Goal: Task Accomplishment & Management: Use online tool/utility

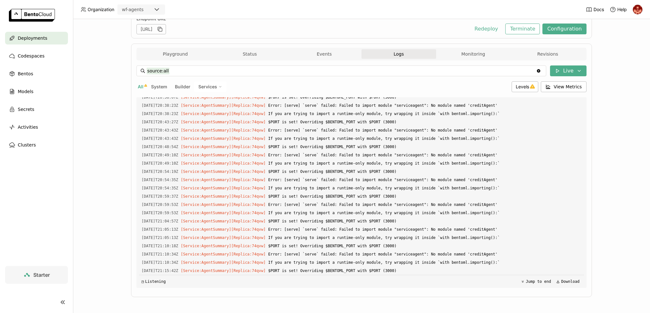
click at [79, 105] on div "Deployments > wfagentlitellm wfagentlitellm Failed Labels + Operators [PERSON_N…" at bounding box center [361, 166] width 577 height 294
click at [43, 38] on span "Deployments" at bounding box center [33, 38] width 30 height 8
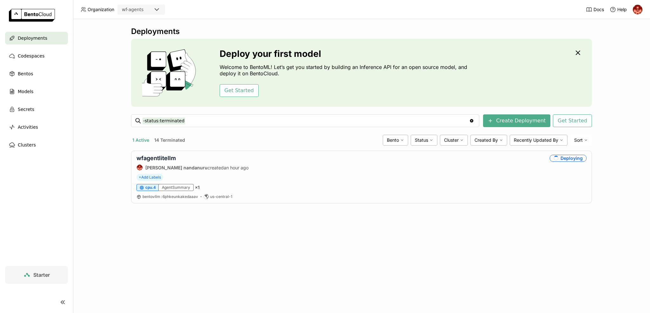
click at [163, 139] on button "14 Terminated" at bounding box center [169, 140] width 33 height 8
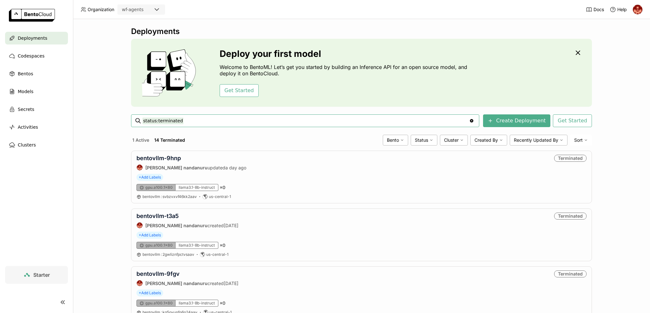
click at [87, 162] on div "Deployments Deploy your first model Welcome to BentoML! Let’s get you started b…" at bounding box center [361, 166] width 577 height 294
click at [168, 156] on link "bentovllm-9hnp" at bounding box center [159, 158] width 44 height 7
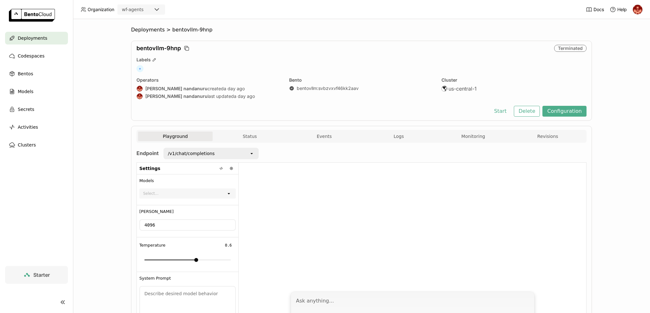
click at [249, 154] on icon "open" at bounding box center [251, 153] width 5 height 5
click at [250, 152] on icon "open" at bounding box center [251, 153] width 5 height 5
click at [131, 168] on div "Playground Status Events Logs Monitoring Revisions Endpoint /v1/chat/completion…" at bounding box center [361, 240] width 461 height 228
click at [403, 137] on button "Logs" at bounding box center [399, 136] width 75 height 10
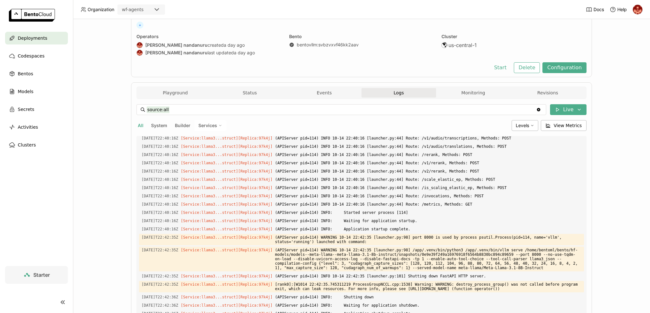
scroll to position [83, 0]
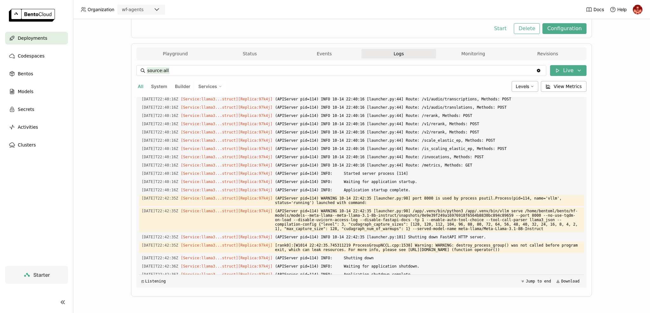
click at [39, 42] on span "Deployments" at bounding box center [33, 38] width 30 height 8
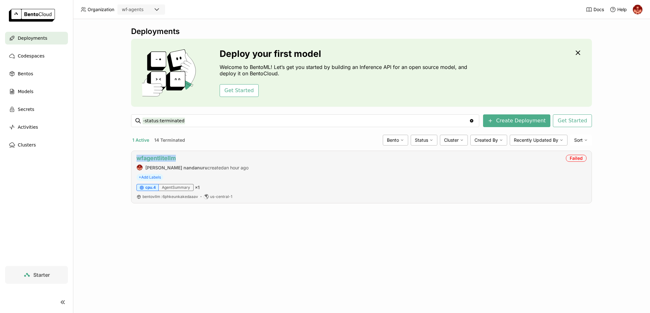
drag, startPoint x: 178, startPoint y: 159, endPoint x: 138, endPoint y: 156, distance: 40.1
click at [138, 156] on div "wfagentlitellm" at bounding box center [193, 158] width 112 height 7
click at [232, 147] on div "Deployments Deploy your first model Welcome to BentoML! Let’s get you started b…" at bounding box center [361, 120] width 461 height 186
click at [169, 142] on button "14 Terminated" at bounding box center [169, 140] width 33 height 8
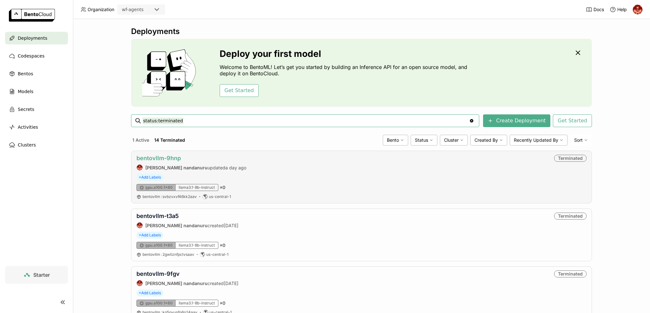
click at [164, 155] on link "bentovllm-9hnp" at bounding box center [159, 158] width 44 height 7
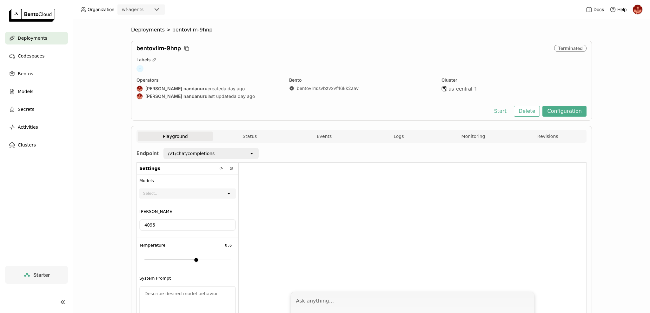
click at [247, 215] on div at bounding box center [413, 225] width 348 height 125
click at [244, 156] on div "/v1/chat/completions" at bounding box center [206, 153] width 85 height 10
click at [184, 180] on div "/credit_summarize" at bounding box center [207, 178] width 85 height 6
